Goal: Check status

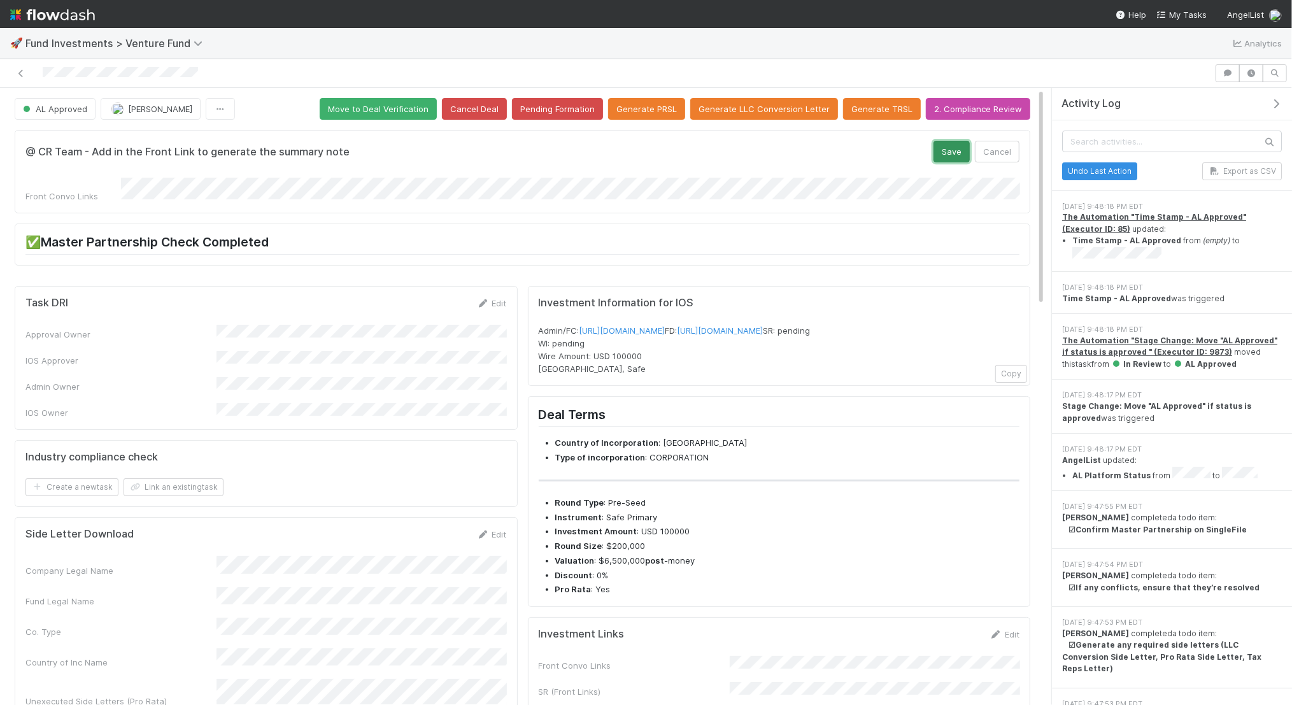
click at [951, 146] on button "Save" at bounding box center [952, 152] width 36 height 22
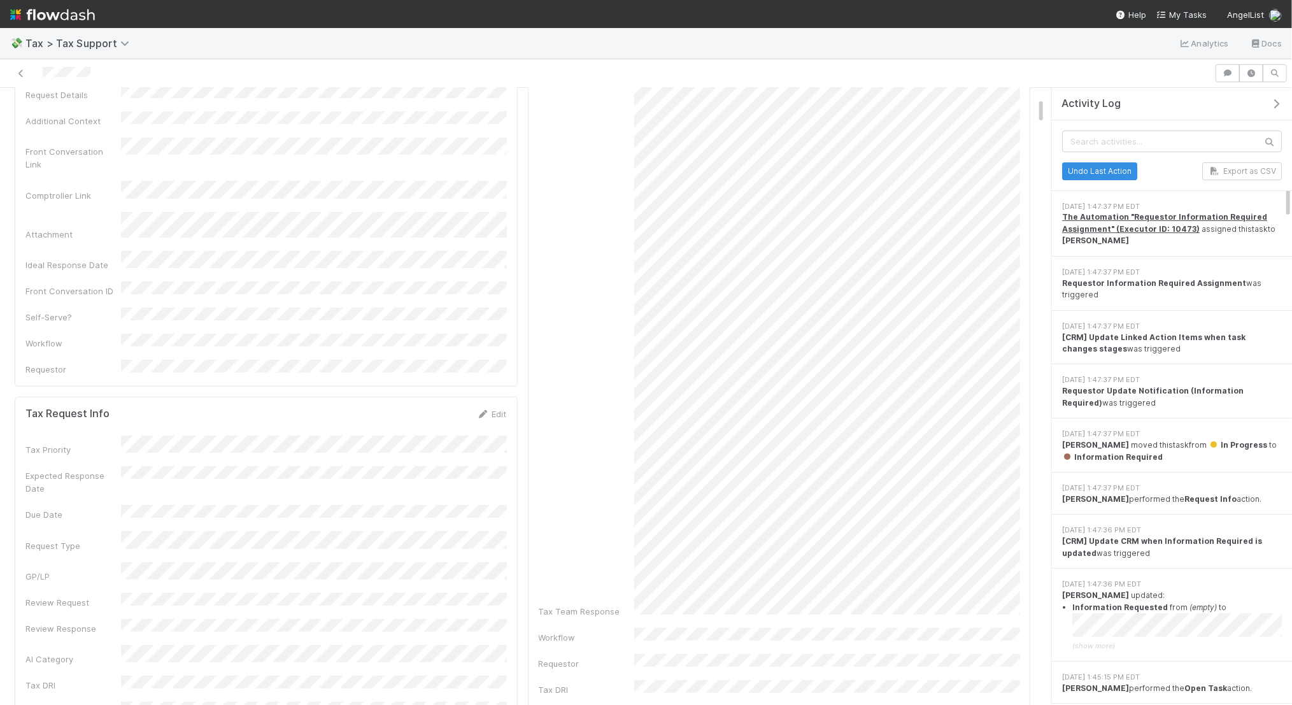
scroll to position [220, 0]
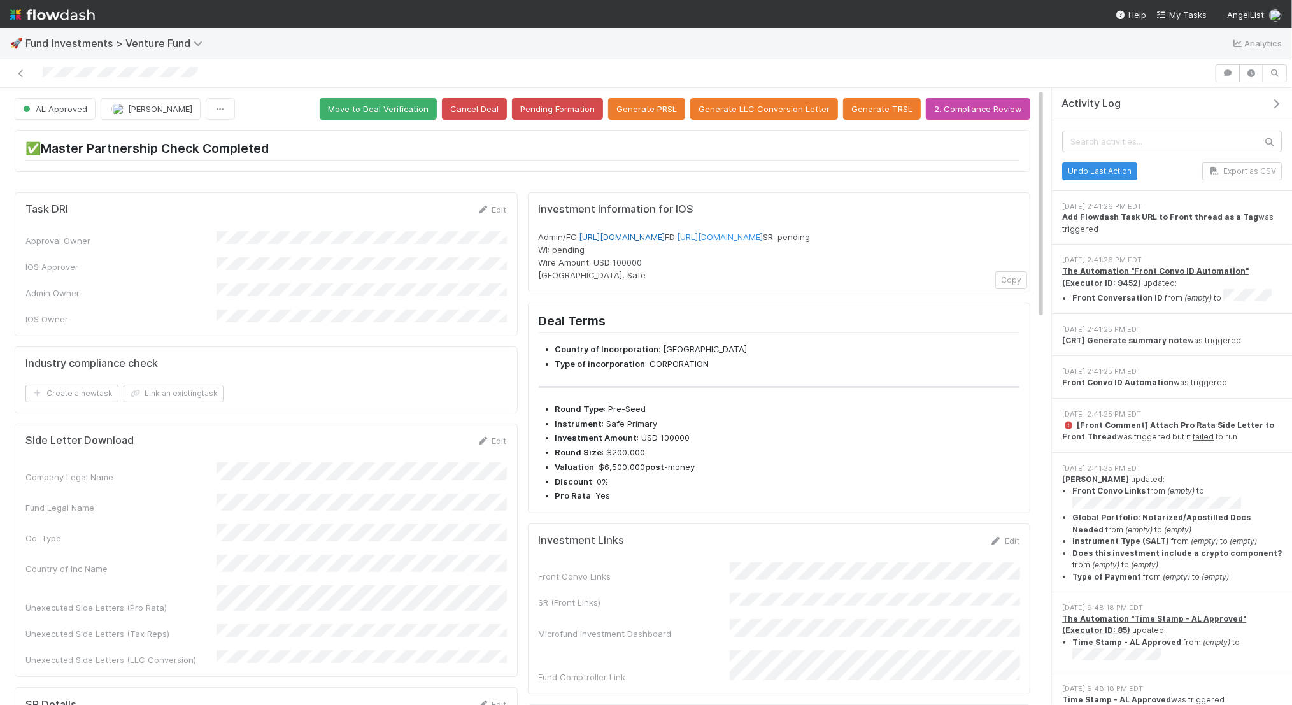
click at [650, 234] on link "[URL][DOMAIN_NAME]" at bounding box center [623, 237] width 86 height 10
